Goal: Task Accomplishment & Management: Use online tool/utility

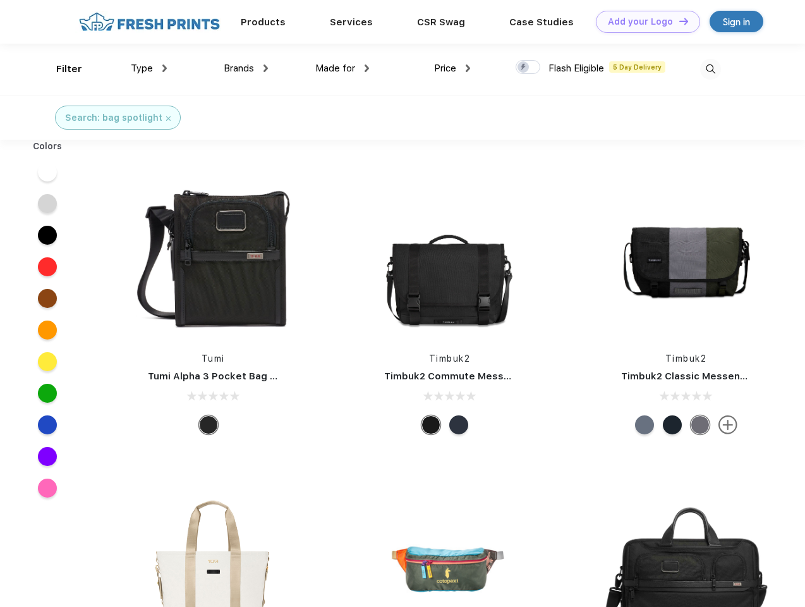
scroll to position [1, 0]
click at [643, 21] on link "Add your Logo Design Tool" at bounding box center [648, 22] width 104 height 22
click at [0, 0] on div "Design Tool" at bounding box center [0, 0] width 0 height 0
click at [678, 21] on link "Add your Logo Design Tool" at bounding box center [648, 22] width 104 height 22
click at [61, 69] on div "Filter" at bounding box center [69, 69] width 26 height 15
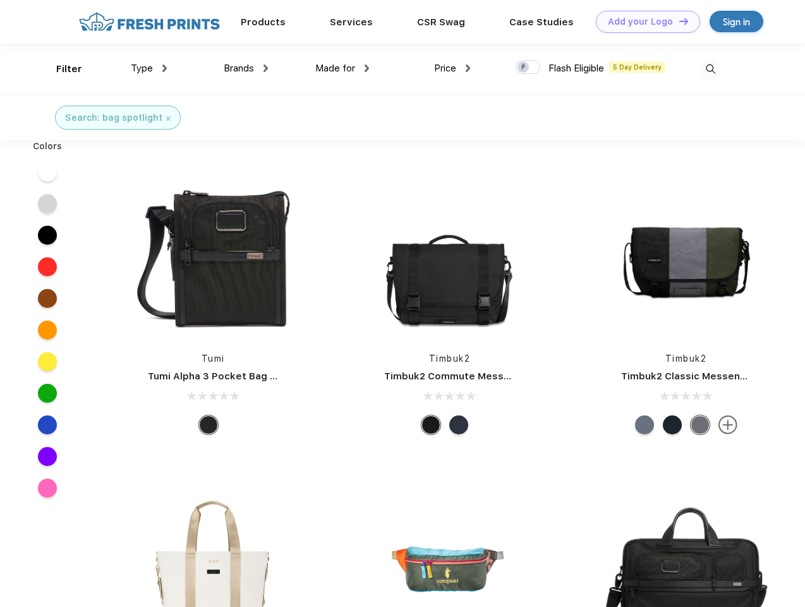
click at [149, 68] on span "Type" at bounding box center [142, 68] width 22 height 11
click at [246, 68] on span "Brands" at bounding box center [239, 68] width 30 height 11
click at [342, 68] on span "Made for" at bounding box center [335, 68] width 40 height 11
click at [452, 68] on span "Price" at bounding box center [445, 68] width 22 height 11
click at [528, 68] on div at bounding box center [528, 67] width 25 height 14
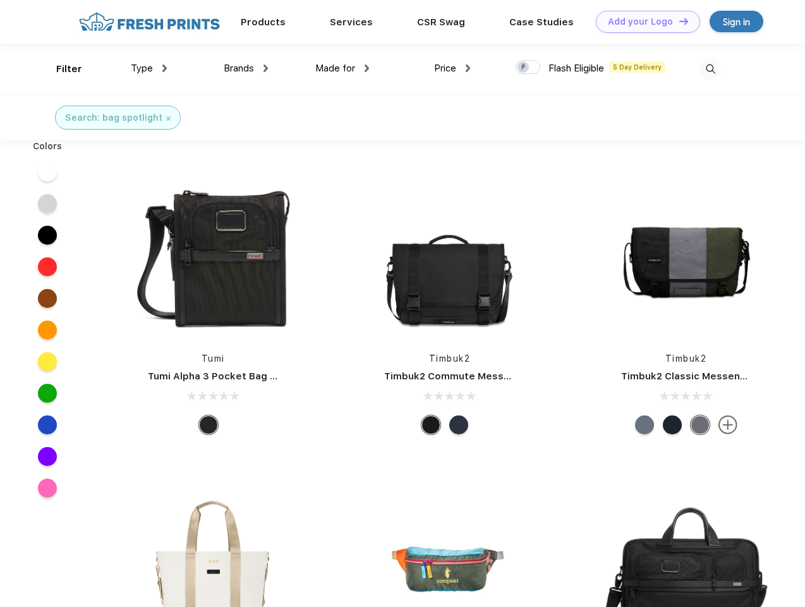
click at [524, 68] on input "checkbox" at bounding box center [520, 63] width 8 height 8
click at [710, 69] on img at bounding box center [710, 69] width 21 height 21
